Goal: Task Accomplishment & Management: Use online tool/utility

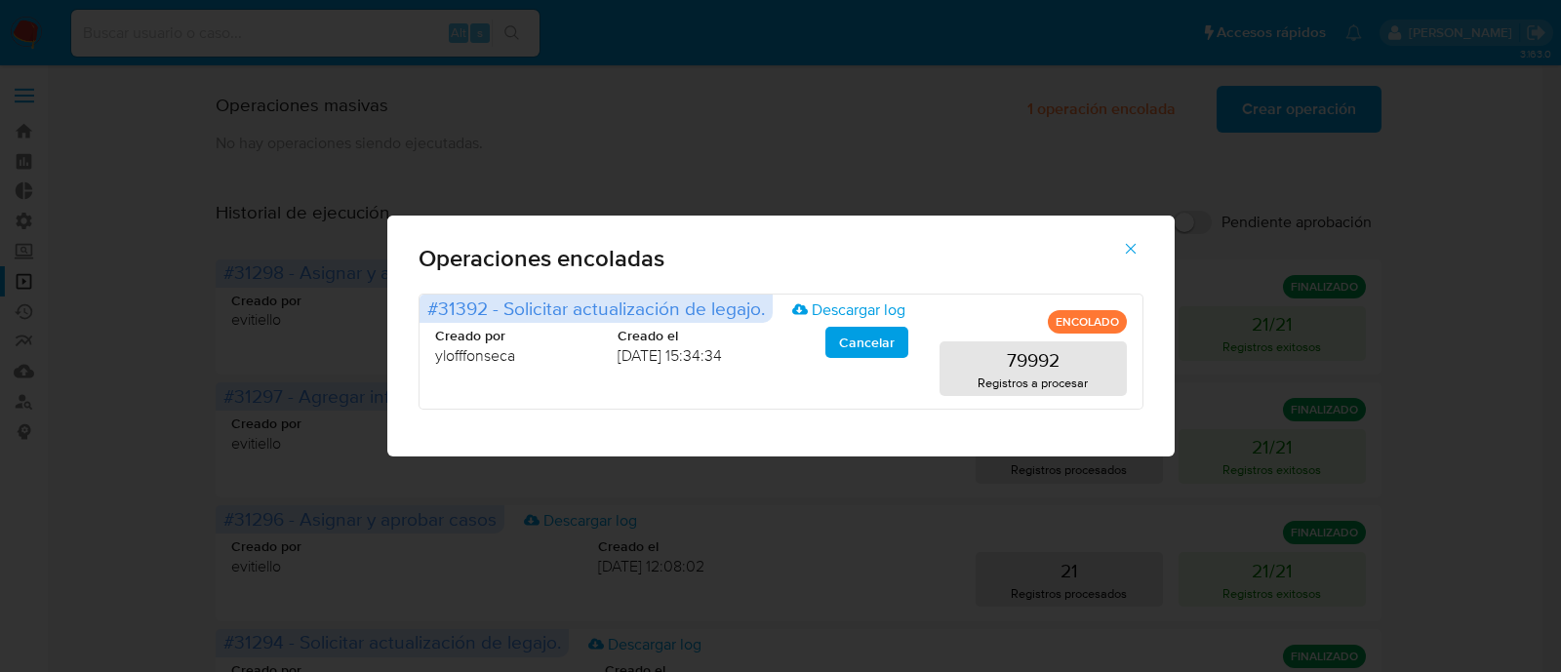
click at [1130, 248] on icon "button" at bounding box center [1130, 249] width 11 height 11
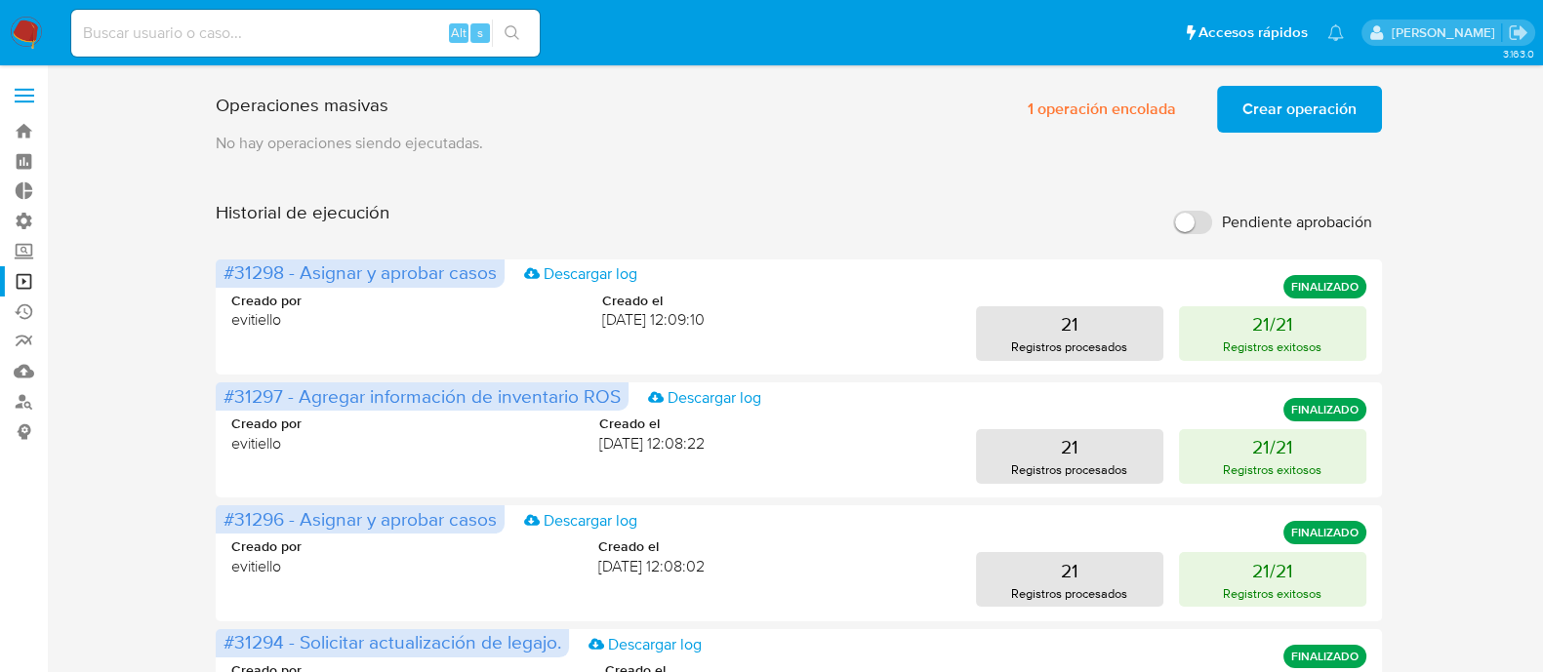
click at [859, 241] on div "Historial de ejecución Pendiente aprobación" at bounding box center [798, 222] width 1165 height 43
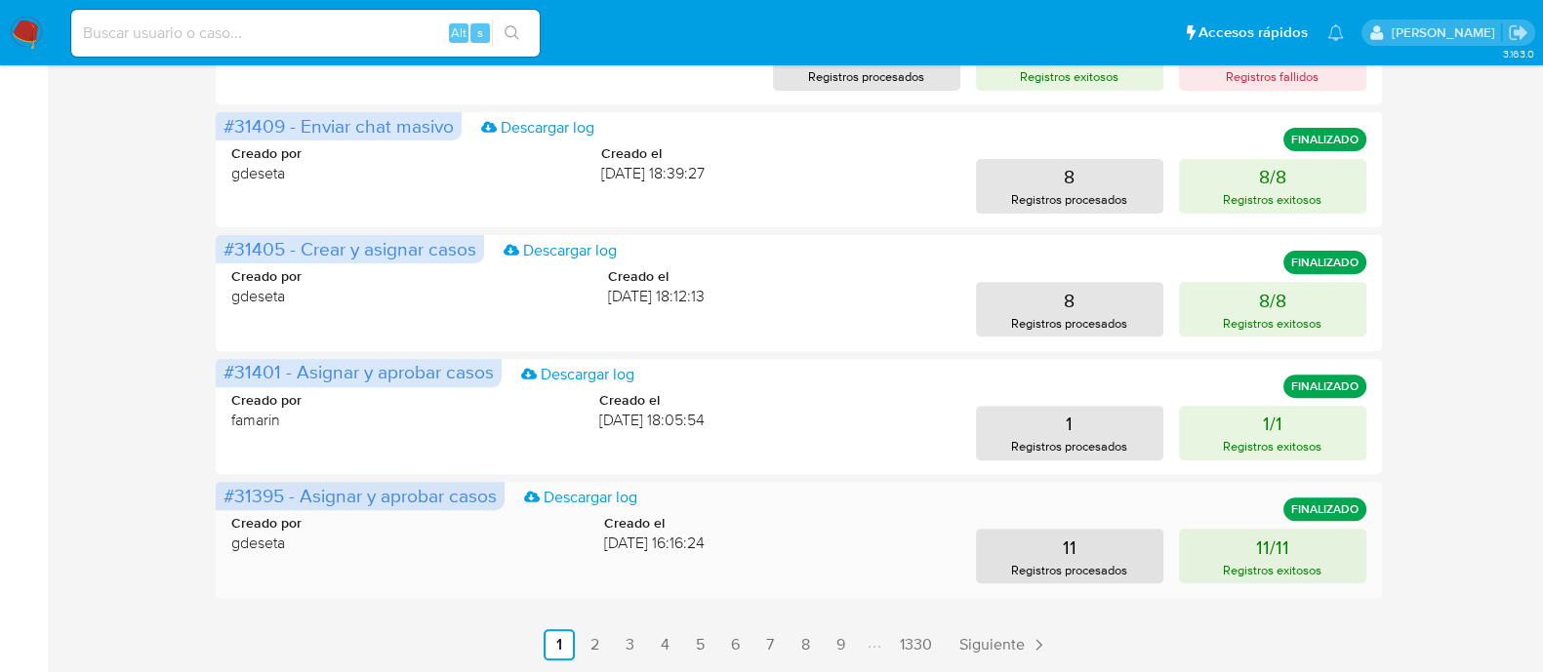
scroll to position [956, 0]
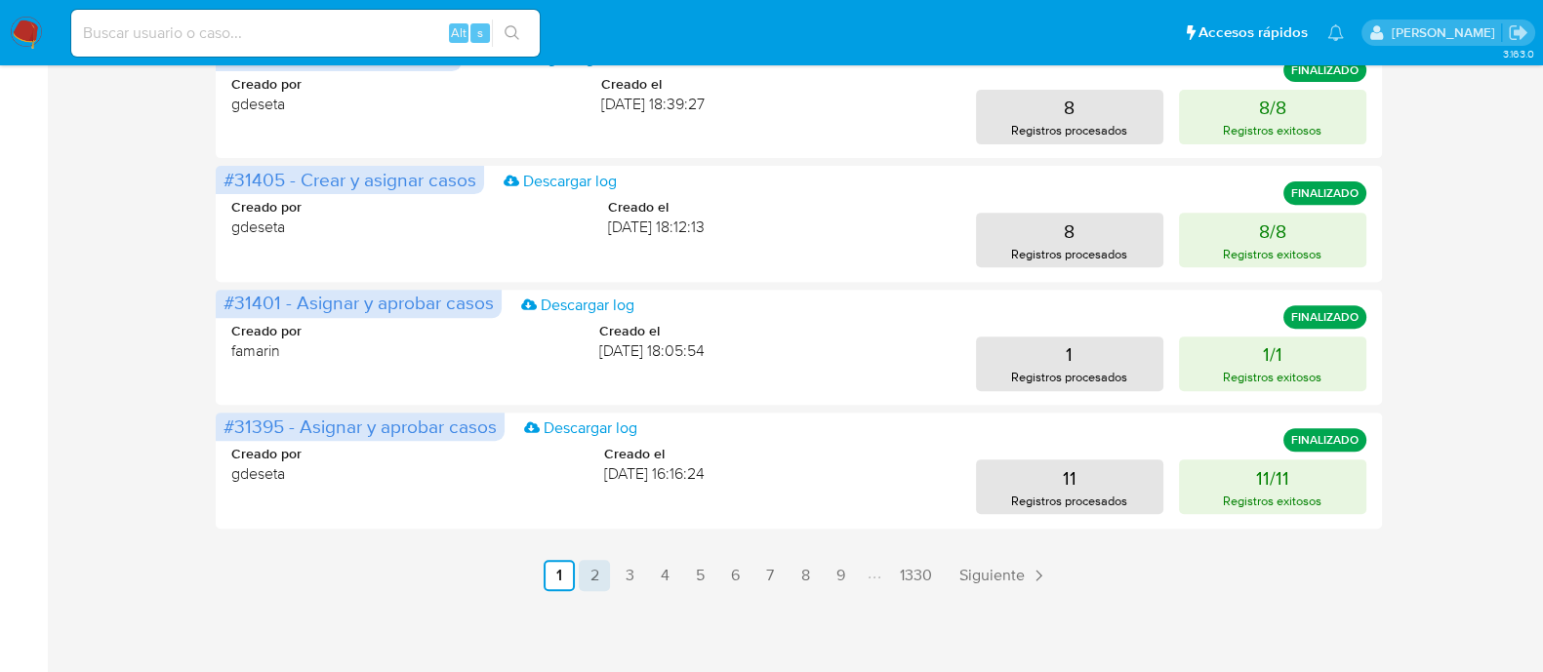
click at [586, 577] on link "2" at bounding box center [594, 575] width 31 height 31
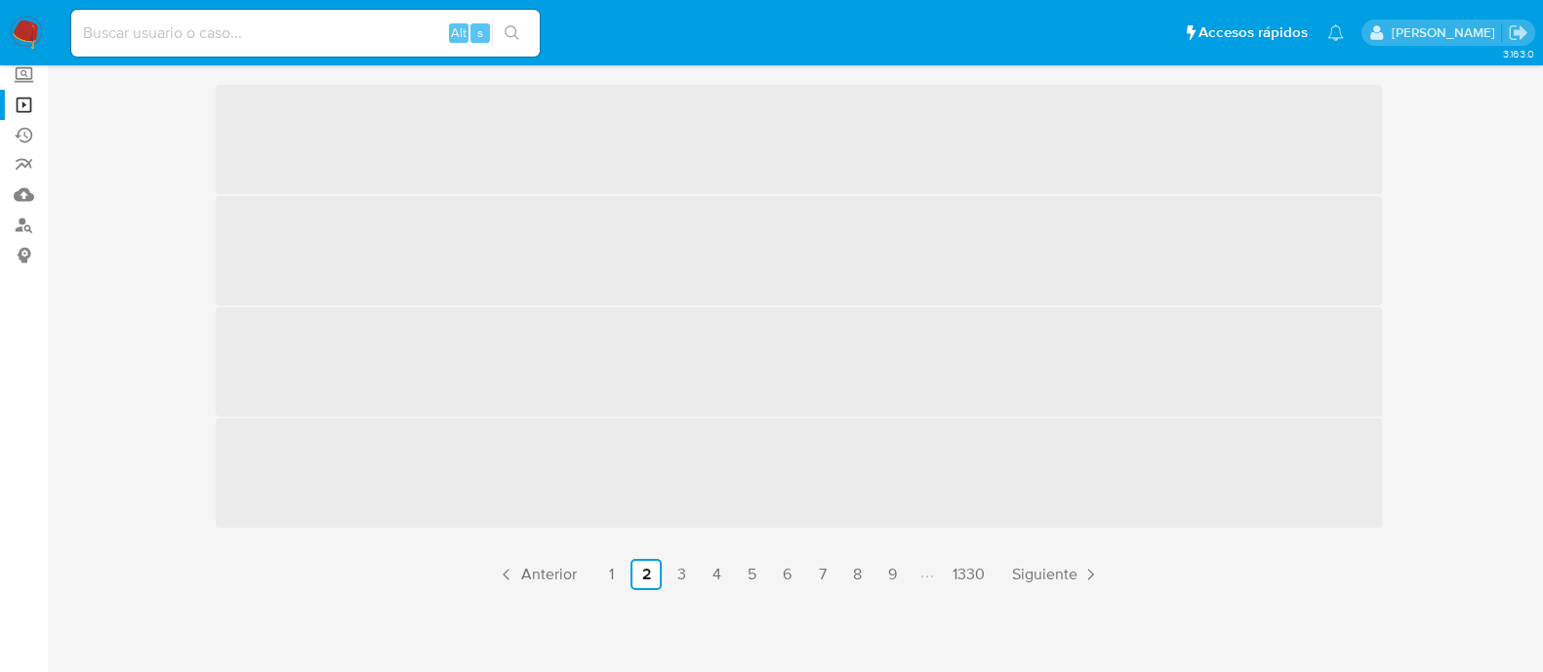
click at [1510, 510] on div "Operaciones masivas Crear operación Sólo puede haber hasta un máximo de 5 opera…" at bounding box center [798, 245] width 1457 height 689
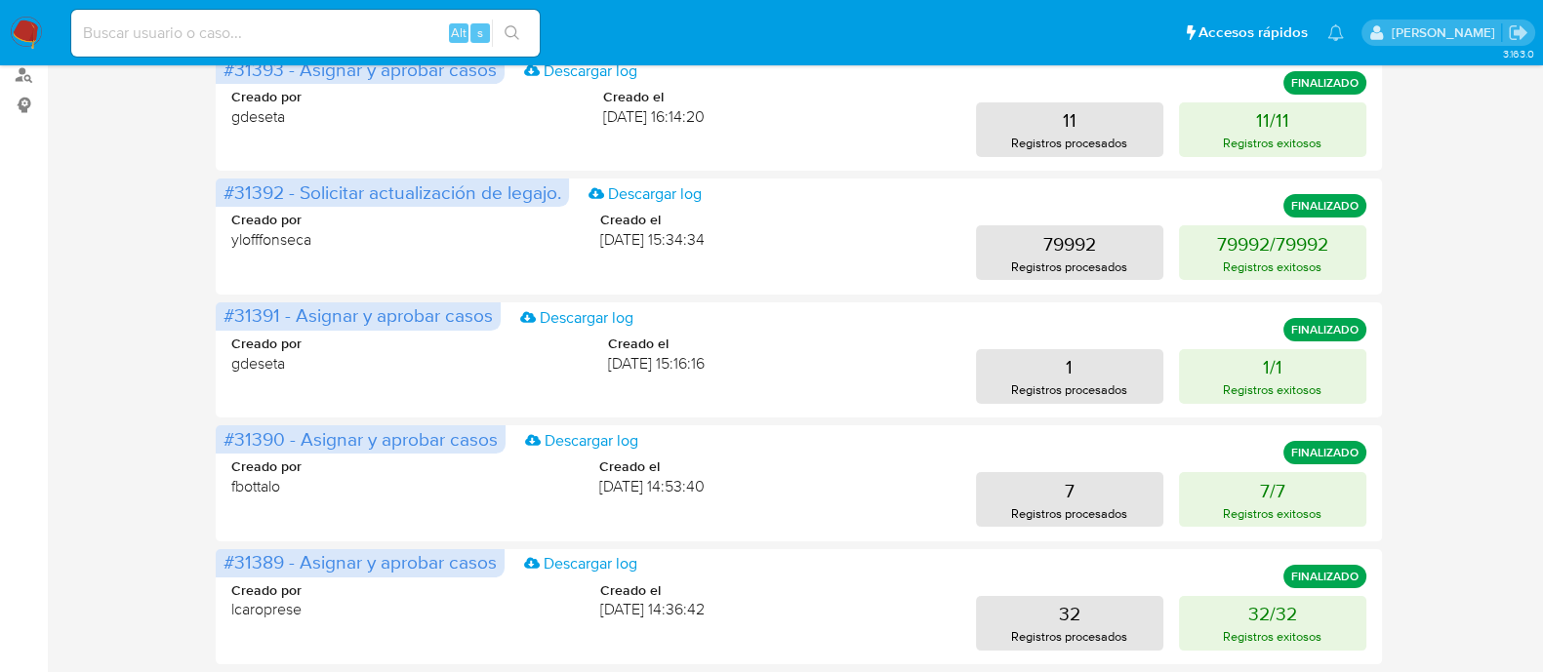
scroll to position [366, 0]
